Goal: Transaction & Acquisition: Purchase product/service

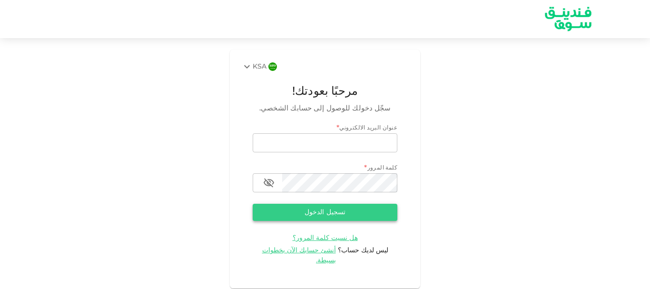
type input "[EMAIL_ADDRESS][DOMAIN_NAME]"
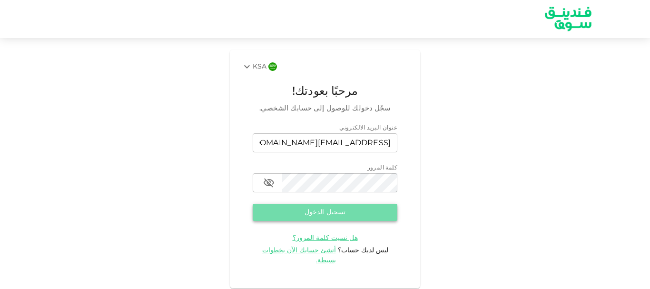
click at [313, 210] on button "تسجيل الدخول" at bounding box center [325, 212] width 145 height 17
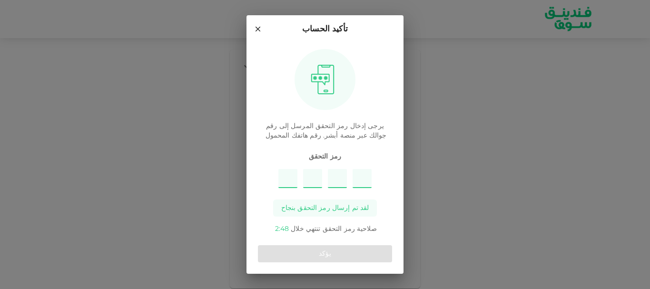
type input "2"
type input "6"
type input "4"
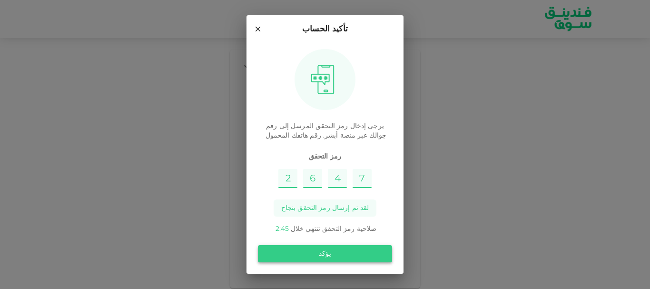
type input "7"
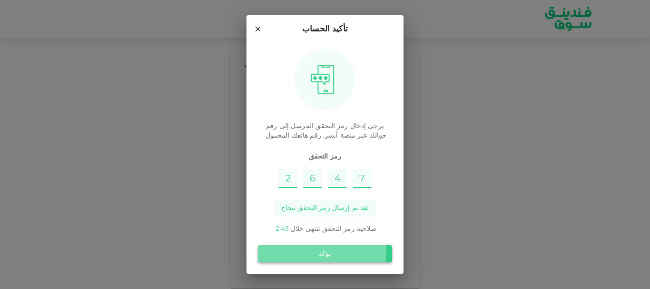
click at [313, 252] on button "يؤكد" at bounding box center [325, 253] width 134 height 17
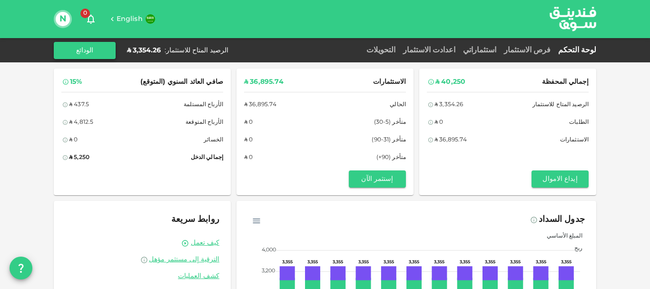
click at [103, 51] on button "الودائع" at bounding box center [85, 50] width 62 height 17
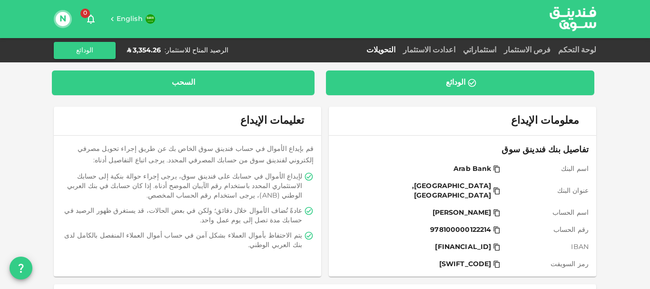
click at [227, 83] on div "السحب" at bounding box center [182, 83] width 247 height 10
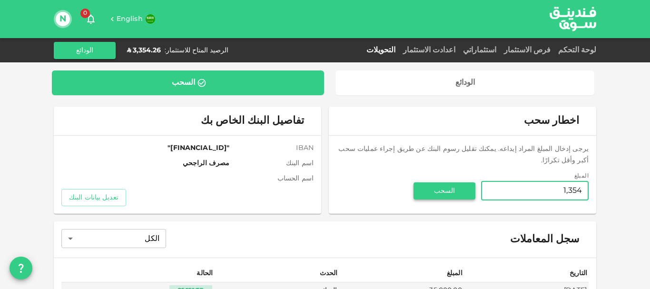
type input "1,354"
click at [441, 182] on button "السحب" at bounding box center [444, 190] width 62 height 17
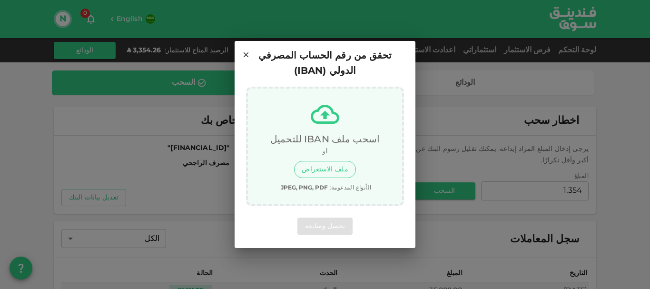
click at [326, 161] on button "ملف الاستعراض" at bounding box center [324, 169] width 61 height 17
click at [324, 217] on div "تحميل ومتابعة" at bounding box center [325, 225] width 158 height 17
click at [322, 107] on icon at bounding box center [325, 114] width 29 height 19
click at [248, 59] on icon at bounding box center [246, 54] width 9 height 9
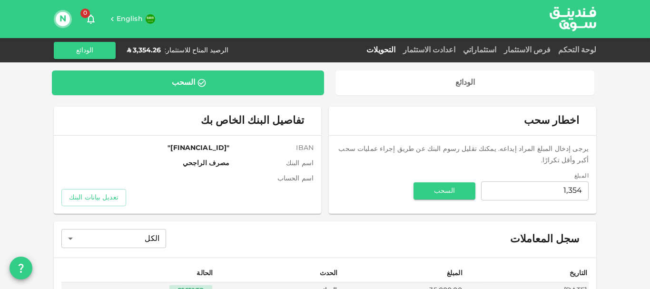
click at [577, 45] on div "لوحة التحكم" at bounding box center [575, 50] width 42 height 11
click at [579, 50] on link "لوحة التحكم" at bounding box center [575, 50] width 42 height 7
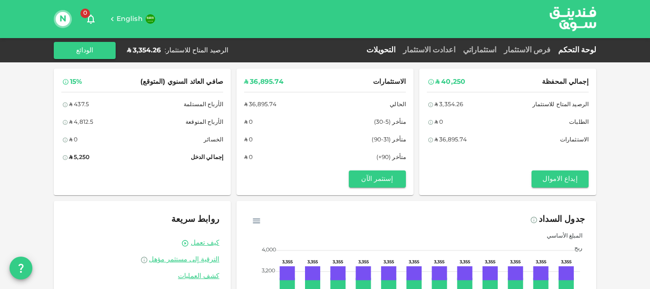
click at [399, 49] on link "التحويلات" at bounding box center [380, 50] width 37 height 7
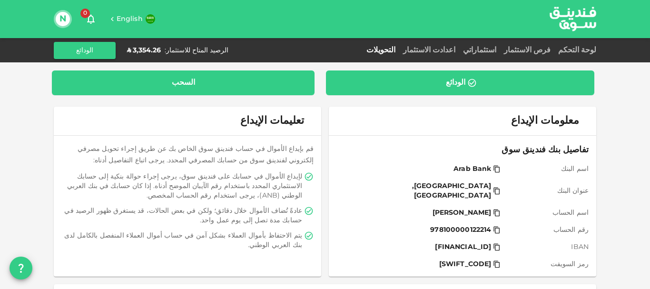
click at [198, 84] on div "السحب" at bounding box center [182, 83] width 247 height 10
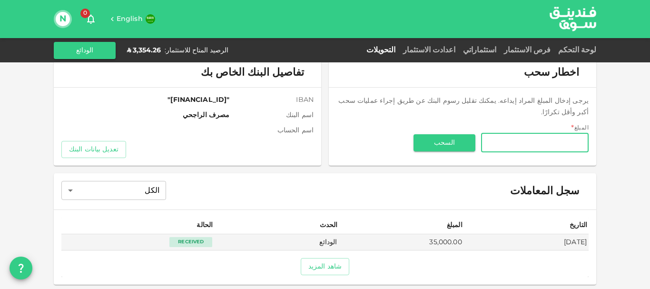
scroll to position [49, 0]
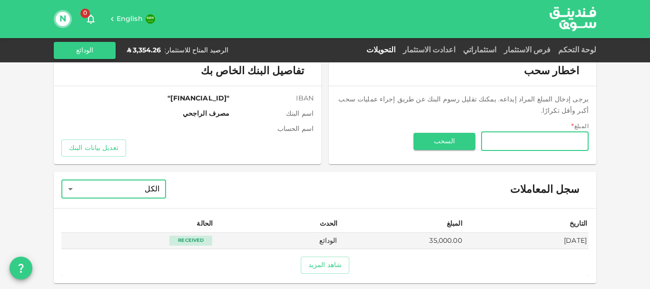
click at [135, 193] on body "English 0 N لوحة التحكم فرص الاستثمار استثماراتي اعدادت الاستثمار التحويلات الر…" at bounding box center [325, 144] width 650 height 289
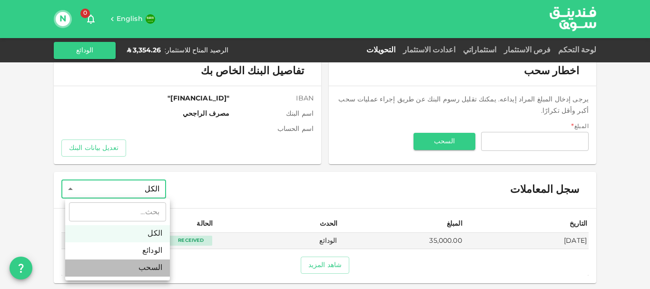
click at [153, 268] on li "السحب" at bounding box center [117, 267] width 105 height 17
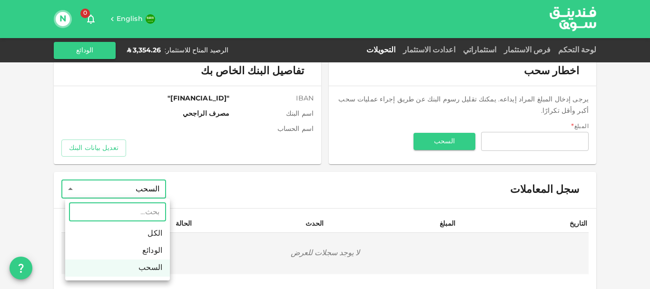
click at [165, 193] on body "English 0 N لوحة التحكم فرص الاستثمار استثماراتي اعدادت الاستثمار التحويلات الر…" at bounding box center [325, 144] width 650 height 289
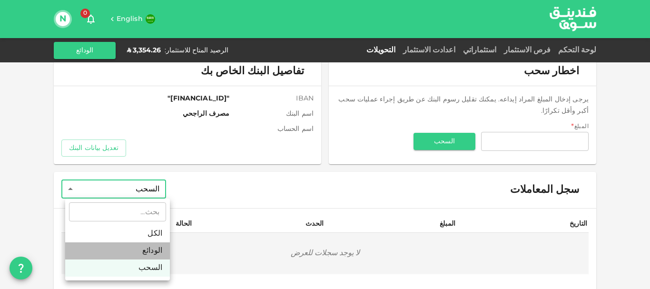
click at [154, 249] on li "الودائع" at bounding box center [117, 250] width 105 height 17
type input "Deposit"
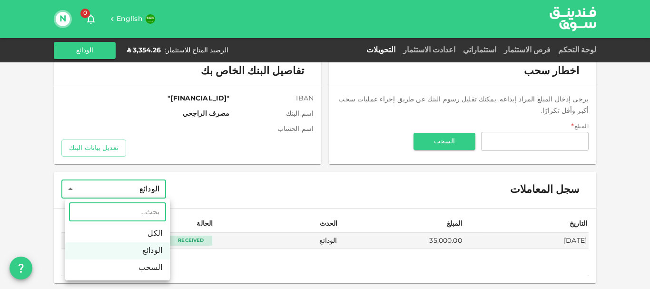
click at [161, 190] on body "English 0 N لوحة التحكم فرص الاستثمار استثماراتي اعدادت الاستثمار التحويلات الر…" at bounding box center [325, 144] width 650 height 289
click at [159, 215] on input "text" at bounding box center [117, 211] width 97 height 19
click at [211, 167] on div at bounding box center [325, 144] width 650 height 289
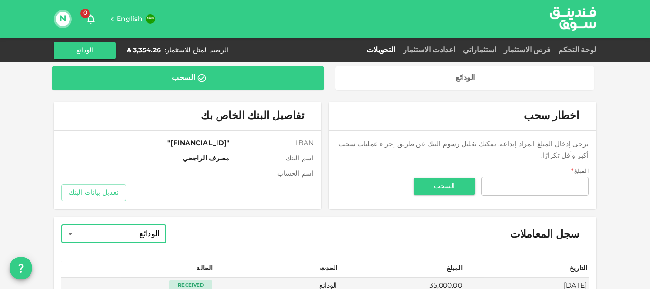
scroll to position [0, 0]
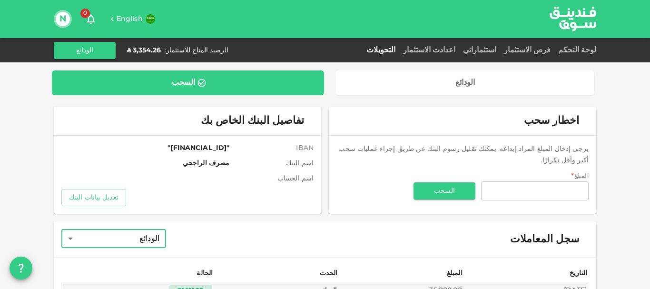
click at [399, 51] on link "التحويلات" at bounding box center [380, 50] width 37 height 7
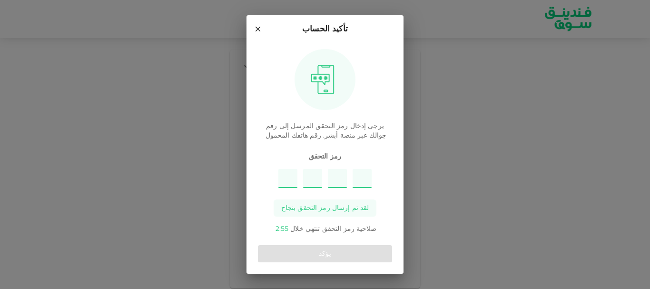
type input "9"
type input "5"
type input "7"
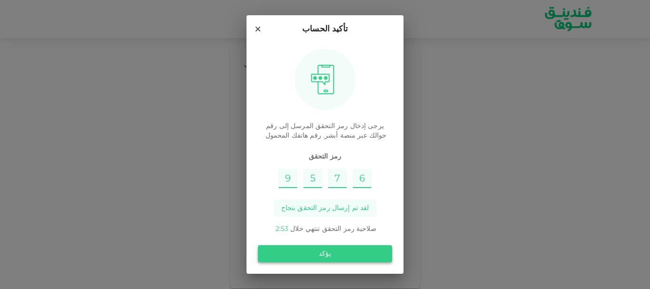
type input "6"
click at [330, 255] on button "يؤكد" at bounding box center [325, 253] width 134 height 17
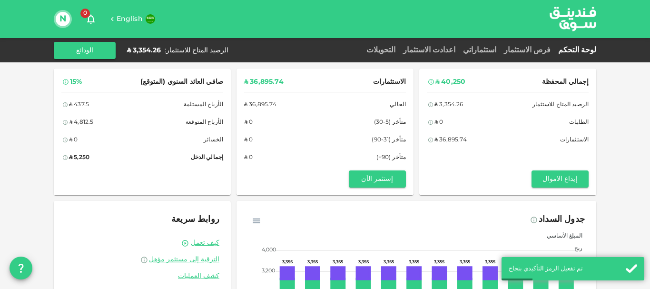
click at [60, 18] on button "N" at bounding box center [63, 19] width 14 height 14
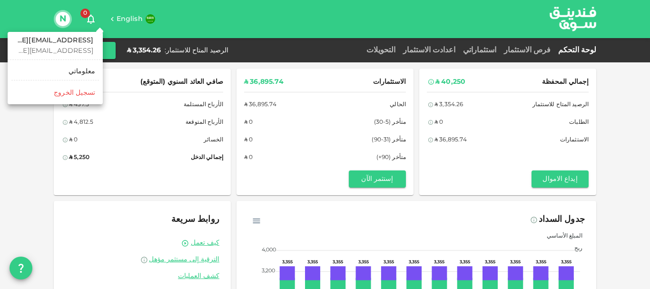
click at [486, 183] on div at bounding box center [325, 144] width 650 height 289
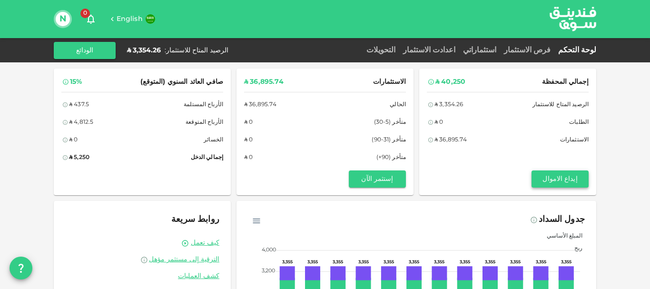
click at [548, 173] on button "إيداع الاموال" at bounding box center [559, 178] width 57 height 17
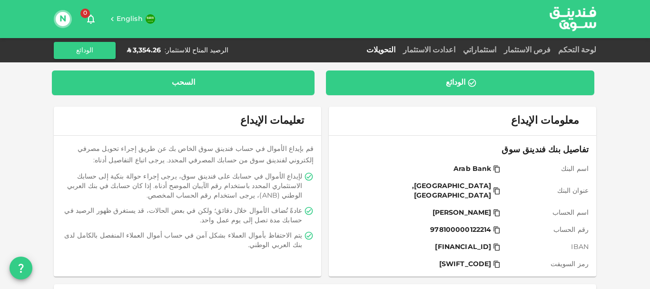
click at [179, 80] on div "السحب" at bounding box center [183, 83] width 23 height 10
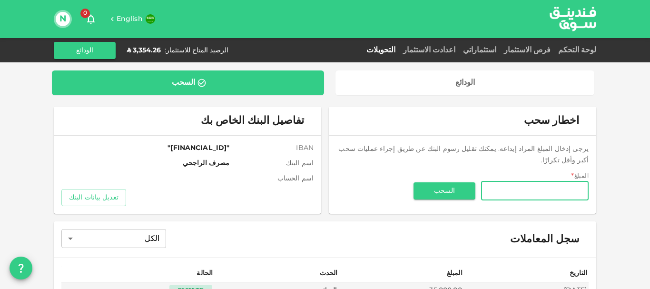
click at [514, 181] on input "المبلغ" at bounding box center [535, 190] width 108 height 19
type input "1,350"
click at [443, 183] on button "السحب" at bounding box center [444, 190] width 62 height 17
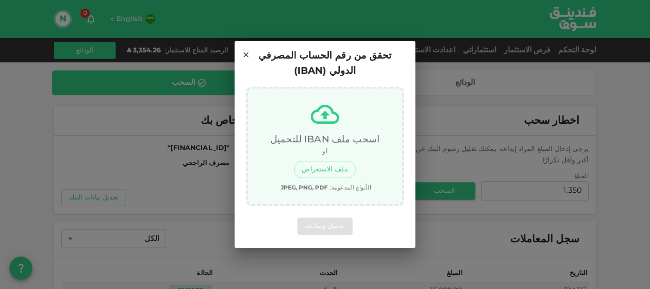
click at [336, 217] on div "تحميل ومتابعة" at bounding box center [325, 225] width 158 height 17
click at [335, 217] on div "تحميل ومتابعة" at bounding box center [325, 225] width 158 height 17
click at [327, 162] on button "ملف الاستعراض" at bounding box center [324, 169] width 61 height 17
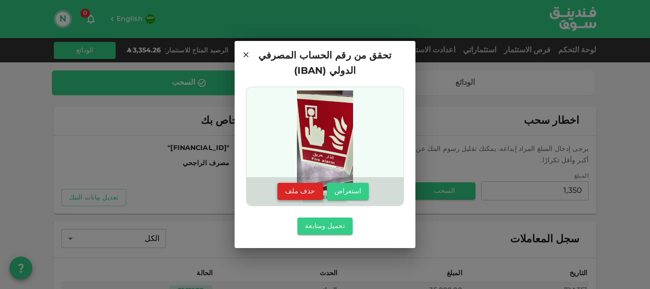
click at [297, 183] on button "حذف ملف" at bounding box center [300, 191] width 46 height 17
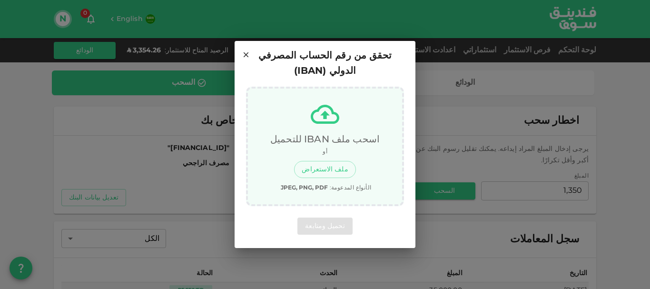
click at [245, 57] on icon at bounding box center [246, 54] width 5 height 5
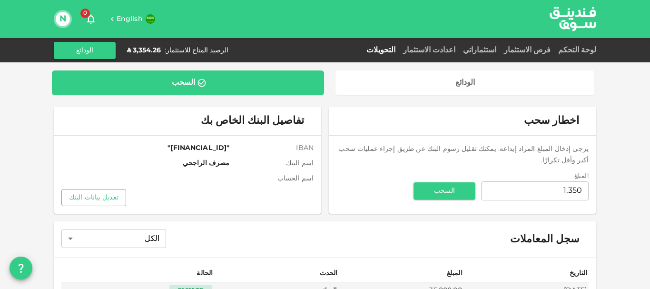
click at [90, 199] on button "تعديل بيانات البنك" at bounding box center [93, 197] width 65 height 17
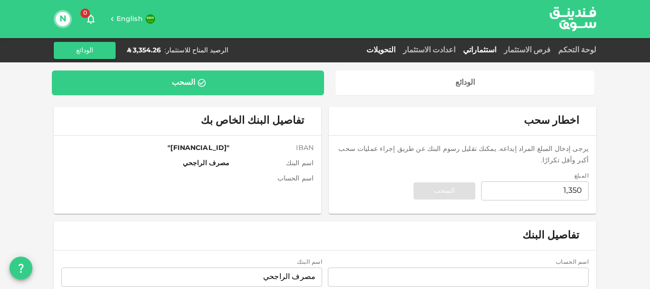
click at [500, 50] on link "استثماراتي" at bounding box center [479, 50] width 41 height 7
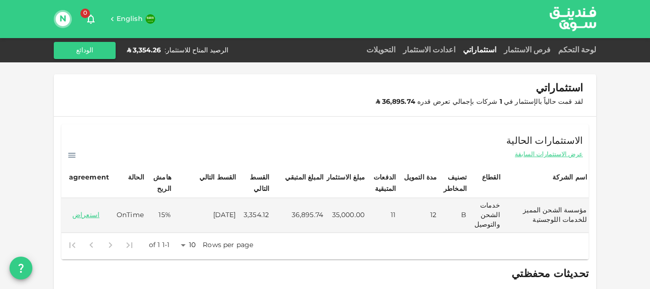
scroll to position [48, 0]
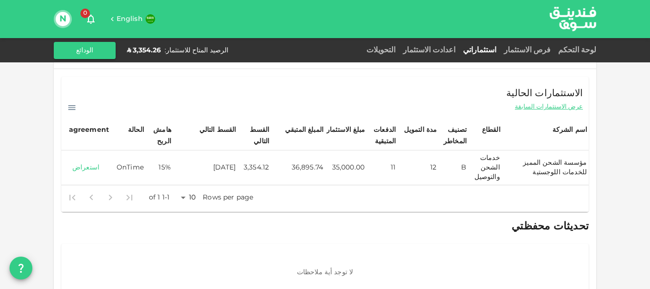
click at [90, 168] on link "استعراض" at bounding box center [85, 167] width 45 height 9
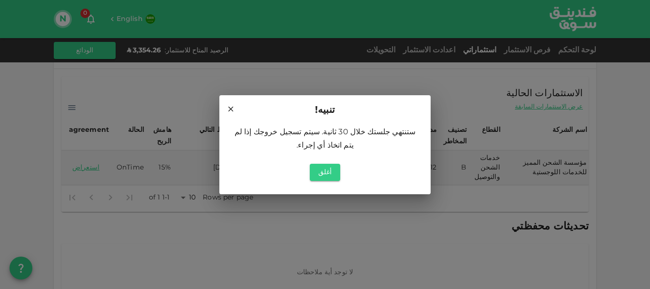
click at [228, 113] on icon at bounding box center [230, 109] width 9 height 9
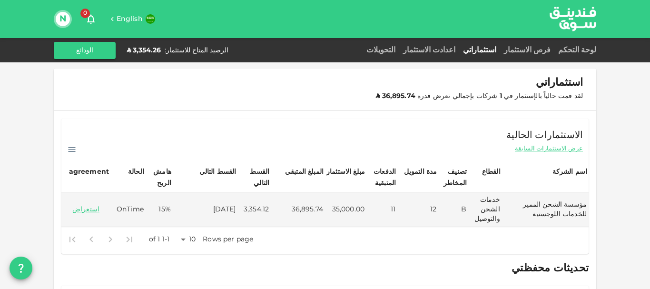
scroll to position [0, 0]
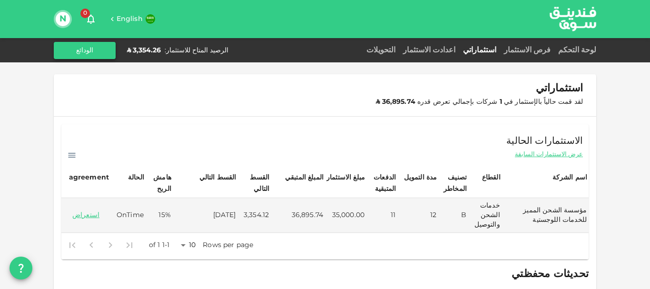
click at [86, 47] on button "الودائع" at bounding box center [85, 50] width 62 height 17
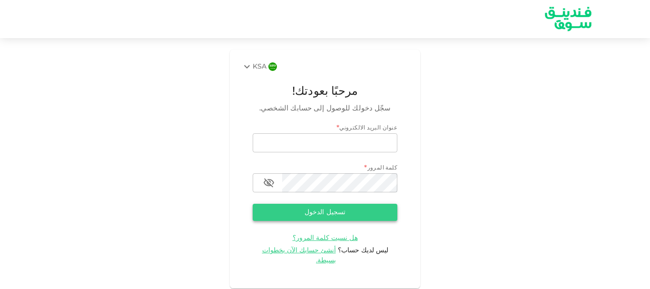
type input "[EMAIL_ADDRESS][DOMAIN_NAME]"
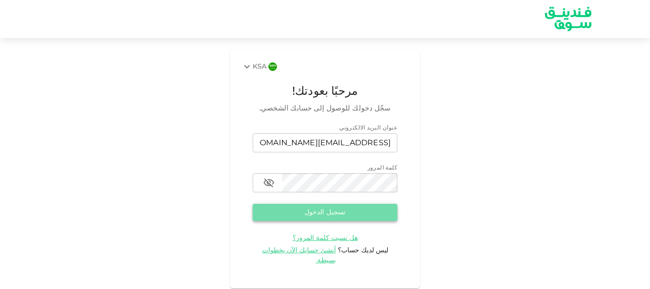
click at [322, 215] on button "تسجيل الدخول" at bounding box center [325, 212] width 145 height 17
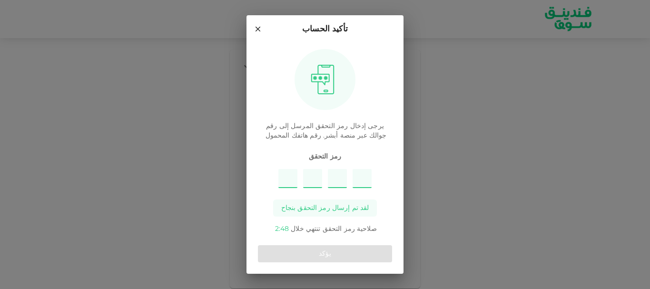
type input "7"
type input "3"
type input "8"
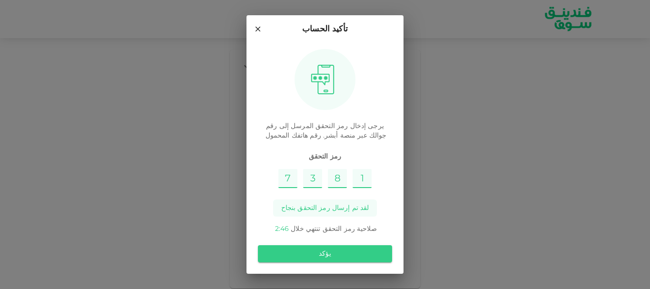
type input "1"
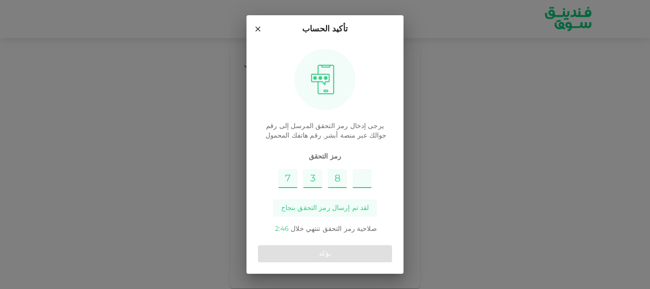
type input "4"
type input "7"
type input "3"
type input "8"
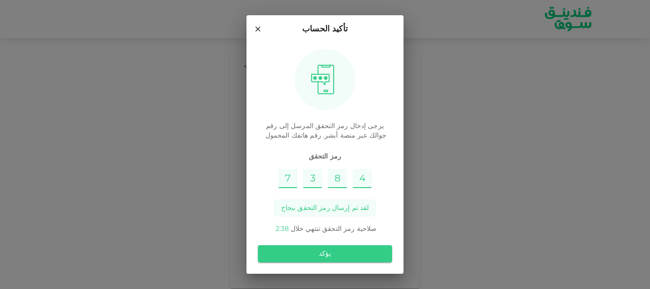
type input "4"
click at [300, 264] on div "يؤكد" at bounding box center [325, 253] width 134 height 25
click at [301, 258] on button "يؤكد" at bounding box center [325, 253] width 134 height 17
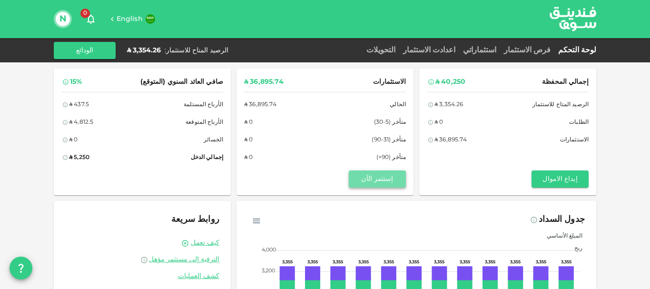
click at [389, 170] on button "إستثمر الآن" at bounding box center [377, 178] width 57 height 17
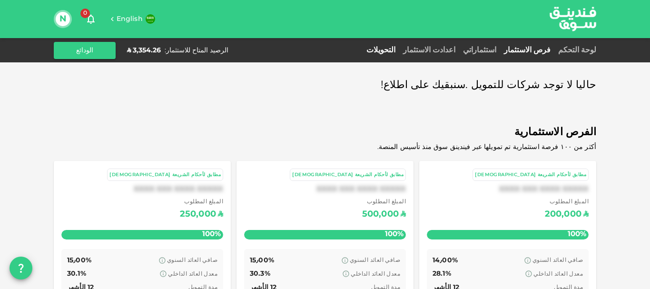
click at [399, 50] on link "التحويلات" at bounding box center [380, 50] width 37 height 7
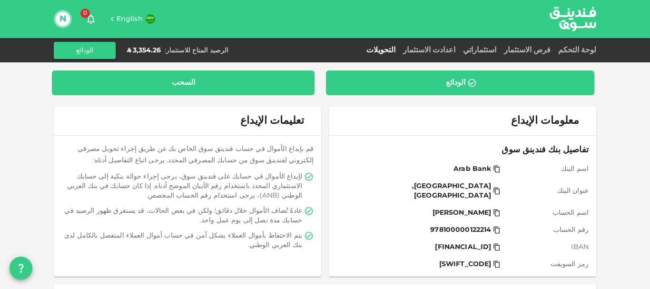
click at [209, 83] on div "السحب" at bounding box center [182, 83] width 247 height 10
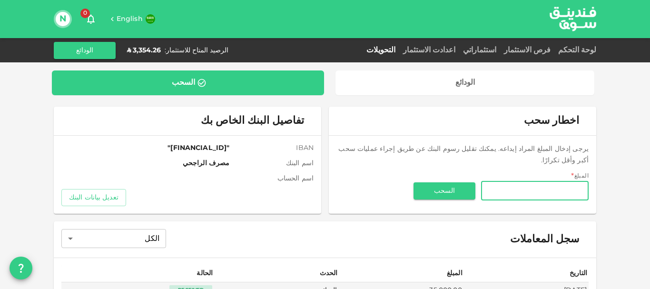
click at [530, 181] on input "المبلغ" at bounding box center [535, 190] width 108 height 19
type input "1,350"
click at [442, 182] on button "السحب" at bounding box center [444, 190] width 62 height 17
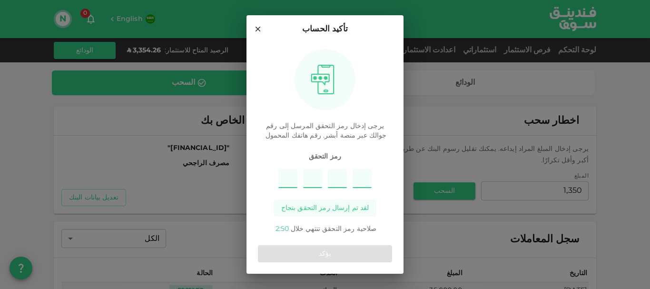
type input "1"
type input "7"
type input "5"
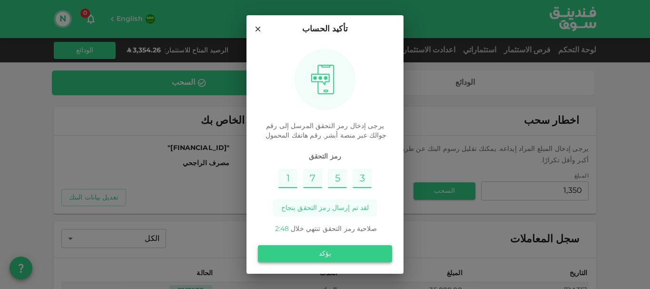
type input "3"
click at [345, 257] on button "يؤكد" at bounding box center [325, 253] width 134 height 17
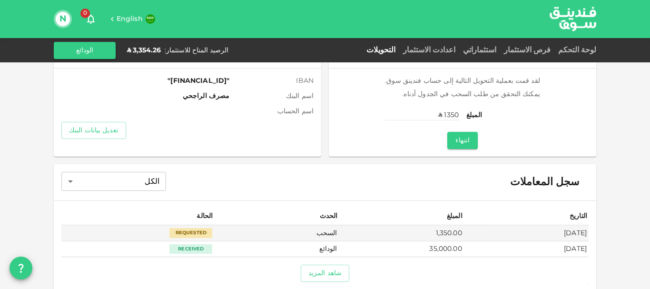
scroll to position [75, 0]
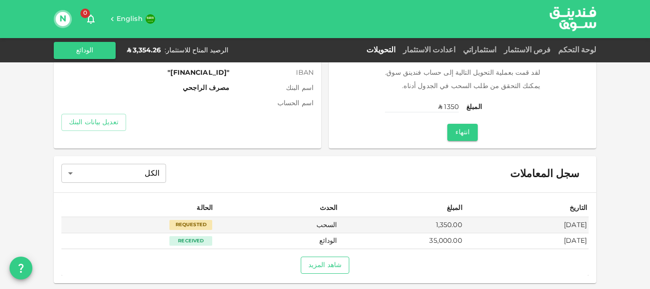
click at [328, 265] on button "شاهد المزيد" at bounding box center [325, 264] width 49 height 17
click at [470, 132] on button "انتهاء" at bounding box center [462, 132] width 30 height 17
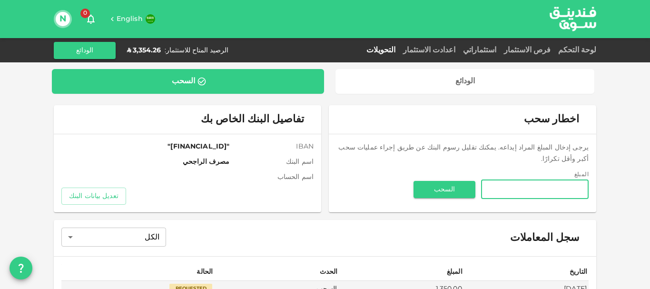
scroll to position [0, 0]
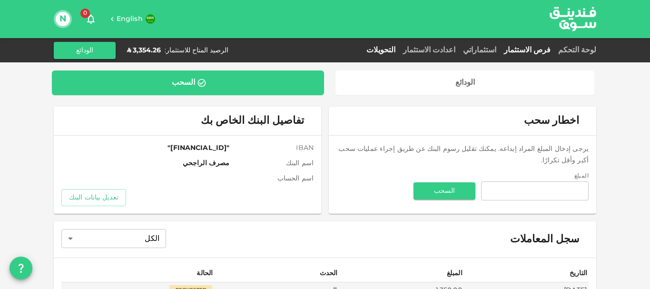
click at [544, 49] on link "فرص الاستثمار" at bounding box center [527, 50] width 54 height 7
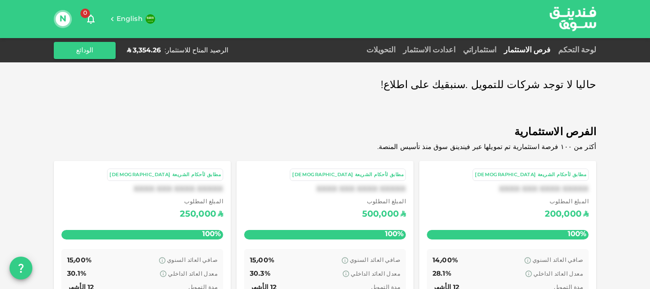
click at [581, 46] on div "لوحة التحكم" at bounding box center [575, 50] width 42 height 11
click at [581, 50] on link "لوحة التحكم" at bounding box center [575, 50] width 42 height 7
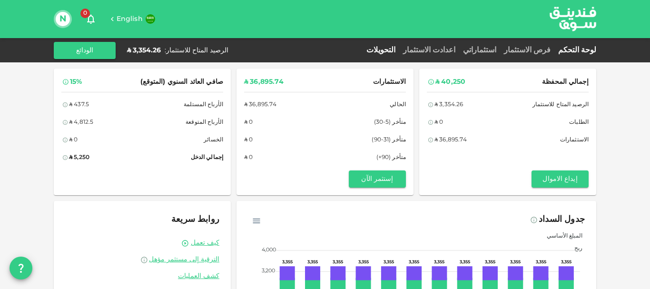
click at [399, 49] on link "التحويلات" at bounding box center [380, 50] width 37 height 7
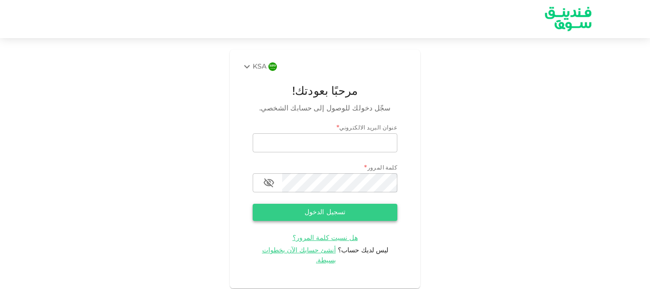
type input "[EMAIL_ADDRESS][DOMAIN_NAME]"
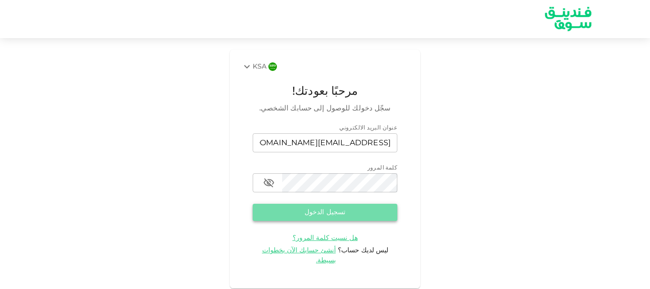
click at [333, 210] on button "تسجيل الدخول" at bounding box center [325, 212] width 145 height 17
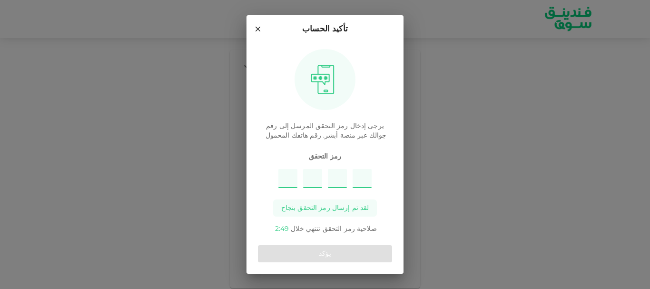
type input "4"
type input "5"
type input "1"
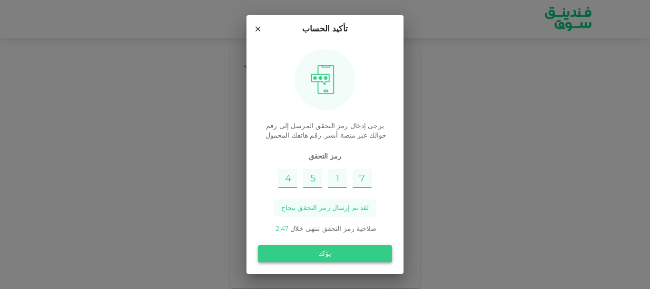
type input "7"
click at [304, 252] on button "يؤكد" at bounding box center [325, 253] width 134 height 17
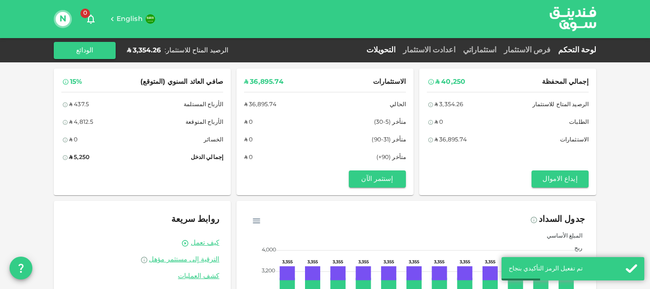
click at [399, 51] on link "التحويلات" at bounding box center [380, 50] width 37 height 7
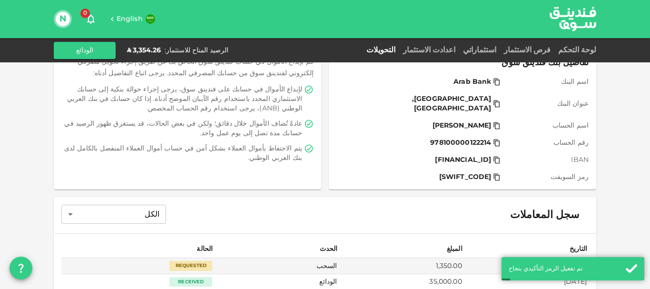
scroll to position [118, 0]
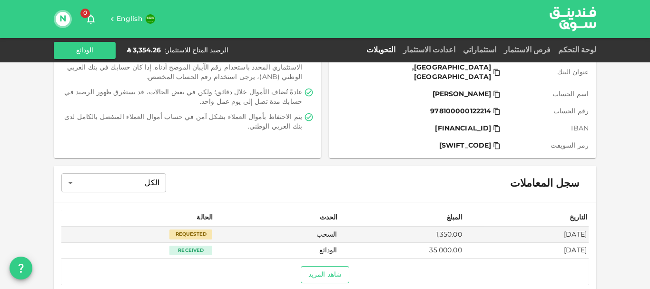
click at [333, 266] on button "شاهد المزيد" at bounding box center [325, 274] width 49 height 17
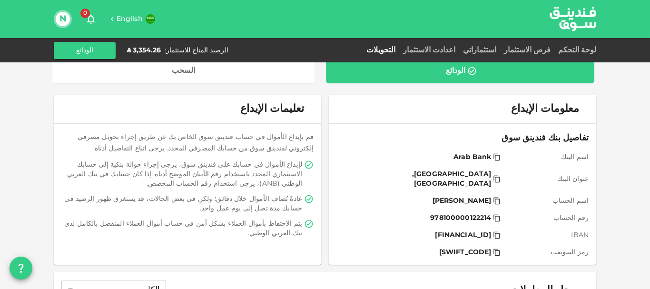
scroll to position [0, 0]
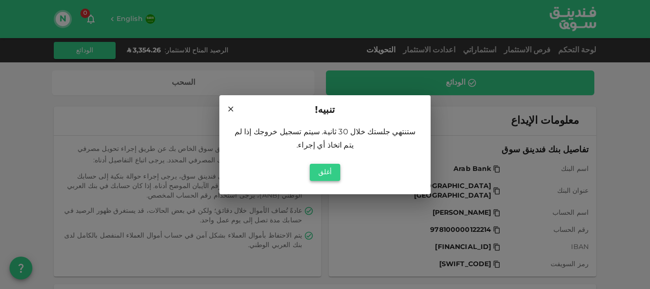
click at [322, 167] on button "أغلق" at bounding box center [325, 172] width 30 height 17
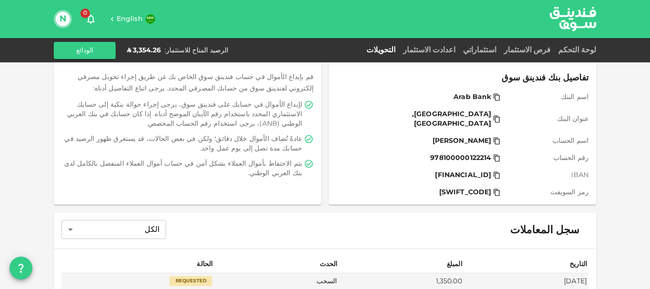
scroll to position [95, 0]
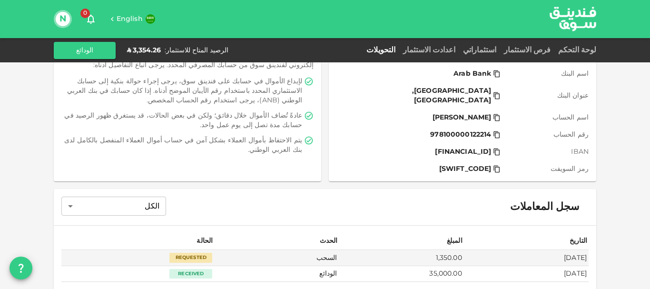
click at [500, 131] on icon at bounding box center [497, 135] width 8 height 8
click at [499, 114] on icon at bounding box center [497, 117] width 6 height 7
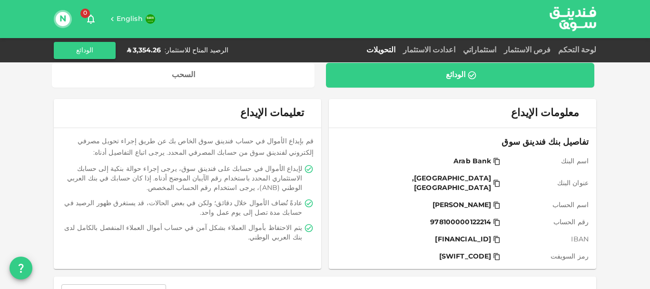
scroll to position [0, 0]
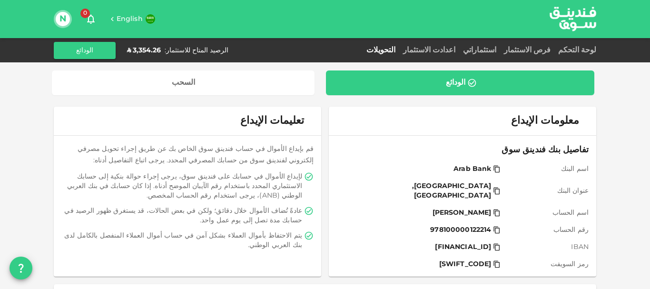
click at [499, 244] on icon at bounding box center [497, 247] width 6 height 7
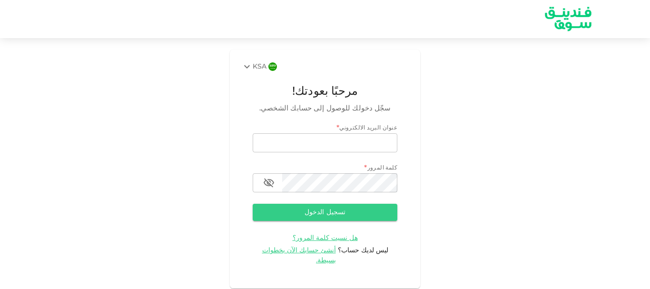
type input "[EMAIL_ADDRESS][DOMAIN_NAME]"
click at [296, 207] on button "تسجيل الدخول" at bounding box center [325, 212] width 145 height 17
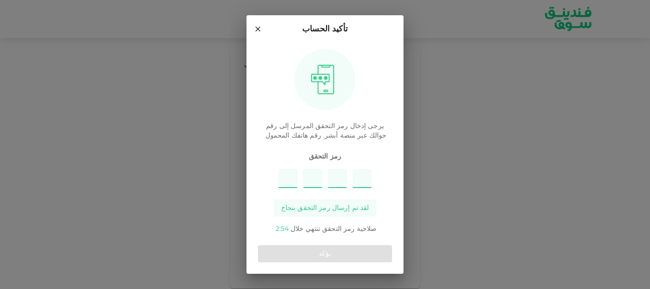
type input "1"
type input "7"
type input "3"
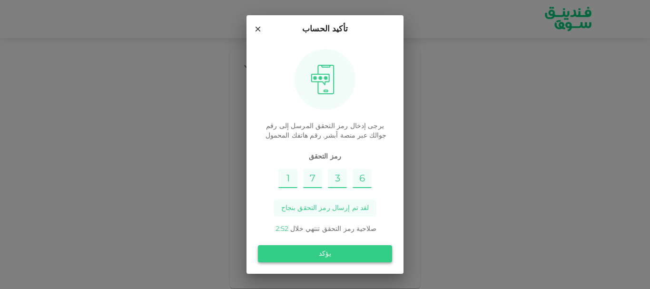
type input "6"
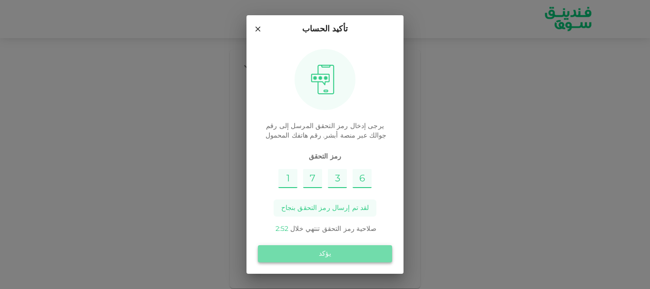
click at [333, 255] on button "يؤكد" at bounding box center [325, 253] width 134 height 17
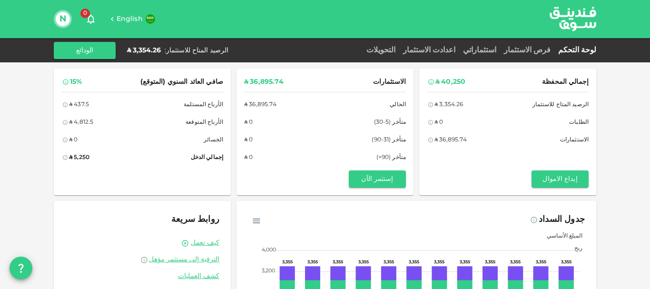
click at [399, 49] on link "التحويلات" at bounding box center [380, 50] width 37 height 7
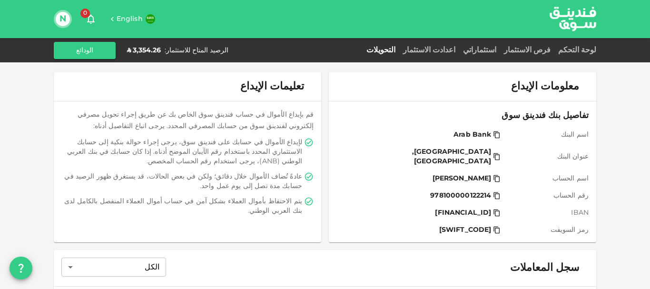
scroll to position [23, 0]
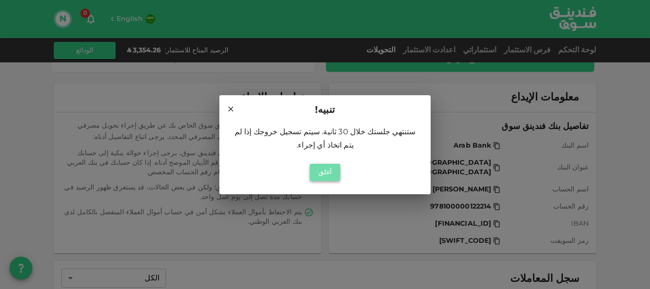
click at [323, 164] on button "أغلق" at bounding box center [325, 172] width 30 height 17
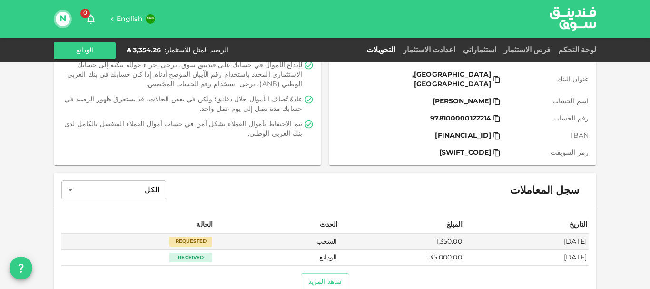
scroll to position [118, 0]
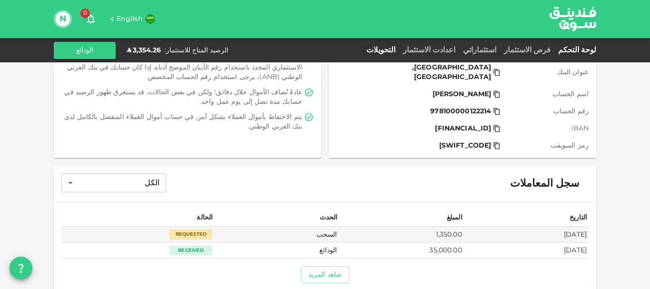
click at [593, 49] on link "لوحة التحكم" at bounding box center [575, 50] width 42 height 7
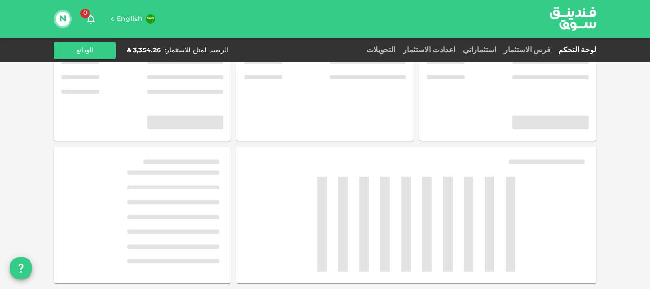
scroll to position [51, 0]
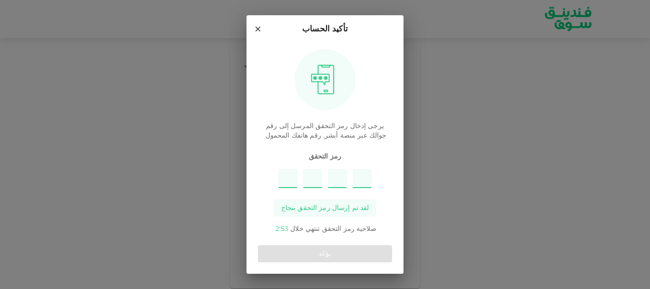
type input "2"
type input "3"
type input "9"
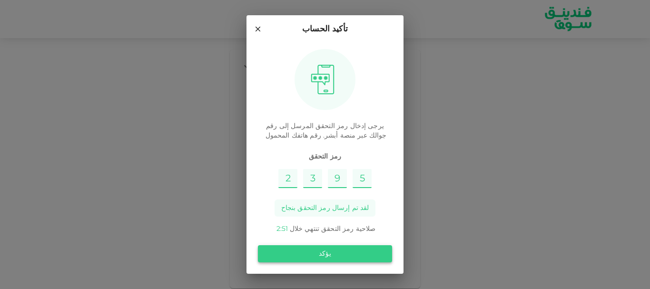
type input "5"
click at [333, 249] on button "يؤكد" at bounding box center [325, 253] width 134 height 17
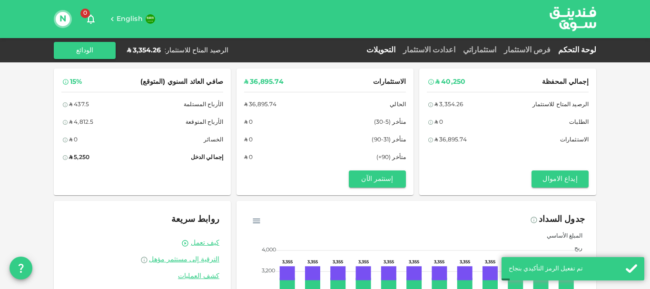
click at [399, 52] on link "التحويلات" at bounding box center [380, 50] width 37 height 7
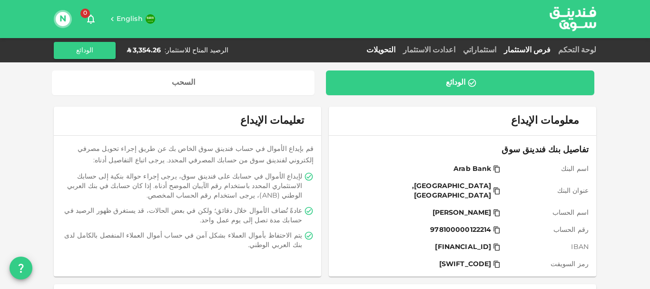
click at [539, 50] on link "فرص الاستثمار" at bounding box center [527, 50] width 54 height 7
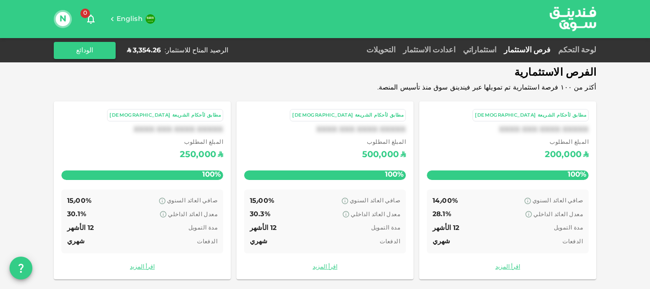
scroll to position [63, 0]
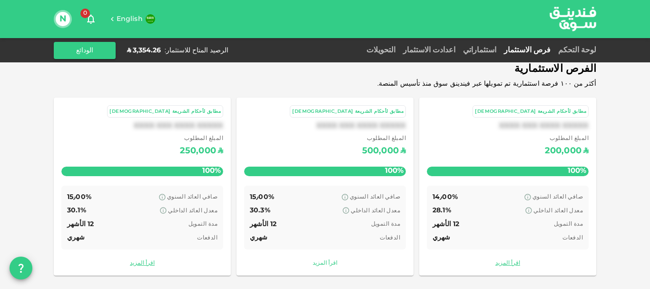
click at [329, 264] on link "اقرأ المزيد" at bounding box center [325, 263] width 162 height 9
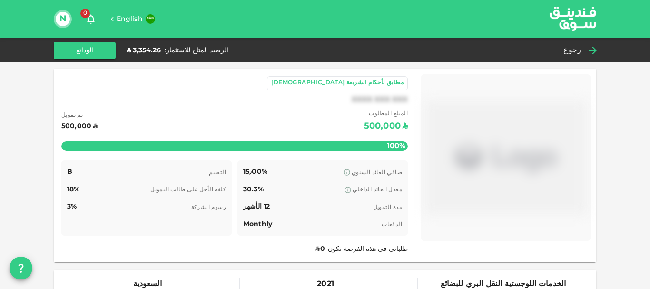
click at [576, 45] on span "رجوع" at bounding box center [572, 50] width 18 height 13
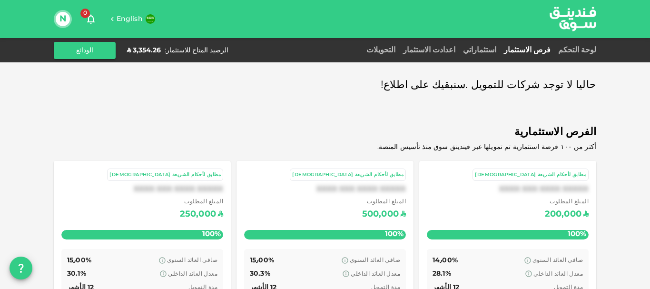
click at [539, 49] on link "فرص الاستثمار" at bounding box center [527, 50] width 54 height 7
click at [500, 49] on link "استثماراتي" at bounding box center [479, 50] width 41 height 7
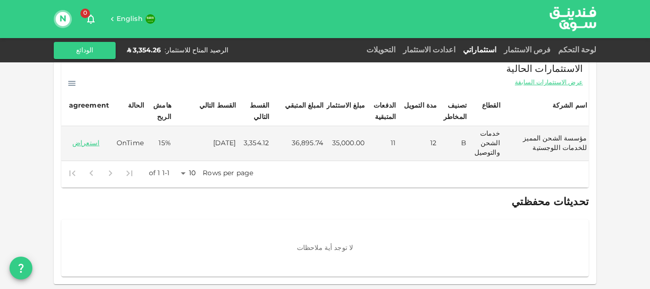
scroll to position [73, 0]
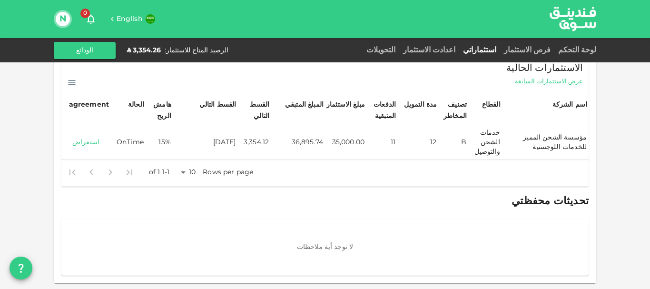
click at [519, 139] on td "مؤسسة الشحن المميز للخدمات اللوجستية" at bounding box center [545, 142] width 87 height 35
click at [520, 139] on td "مؤسسة الشحن المميز للخدمات اللوجستية" at bounding box center [545, 142] width 87 height 35
click at [521, 142] on td "مؤسسة الشحن المميز للخدمات اللوجستية" at bounding box center [545, 142] width 87 height 35
drag, startPoint x: 505, startPoint y: 143, endPoint x: 590, endPoint y: 146, distance: 85.2
click at [588, 146] on td "مؤسسة الشحن المميز للخدمات اللوجستية" at bounding box center [545, 142] width 87 height 35
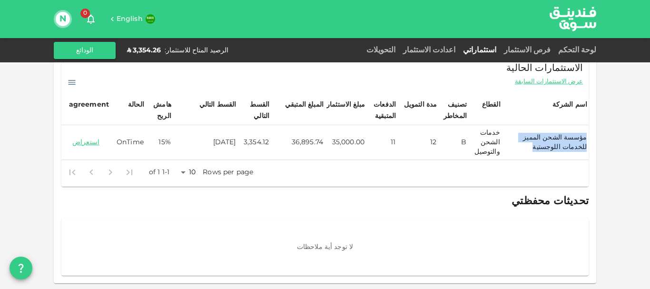
copy td "مؤسسة الشحن المميز للخدمات اللوجستية"
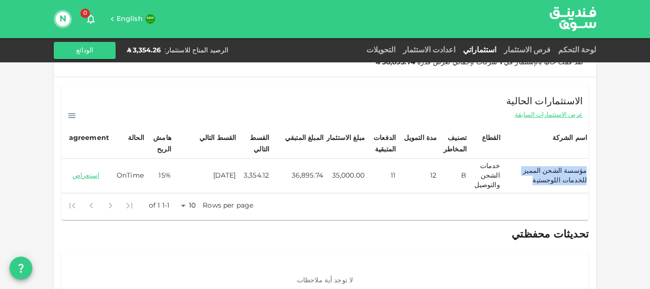
scroll to position [26, 0]
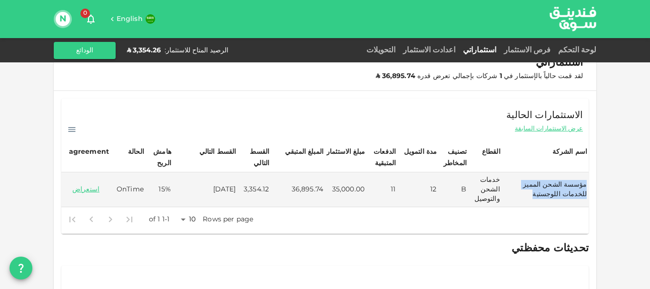
click at [74, 128] on icon at bounding box center [72, 129] width 7 height 5
